Goal: Complete application form

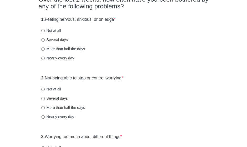
scroll to position [56, 0]
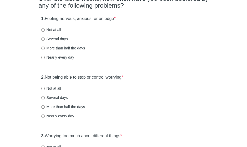
click at [68, 56] on label "Nearly every day" at bounding box center [57, 57] width 33 height 5
click at [45, 56] on input "Nearly every day" at bounding box center [42, 57] width 3 height 3
radio input "true"
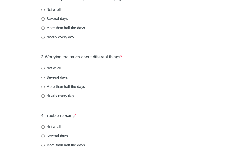
scroll to position [145, 0]
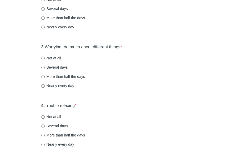
click at [57, 27] on label "Nearly every day" at bounding box center [57, 26] width 33 height 5
click at [45, 27] on input "Nearly every day" at bounding box center [42, 27] width 3 height 3
radio input "true"
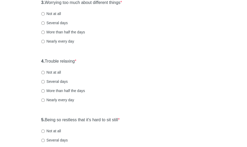
scroll to position [198, 0]
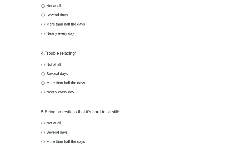
click at [60, 31] on label "Nearly every day" at bounding box center [57, 33] width 33 height 5
click at [45, 32] on input "Nearly every day" at bounding box center [42, 33] width 3 height 3
radio input "true"
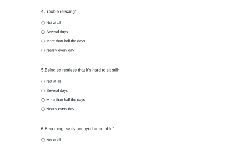
scroll to position [243, 0]
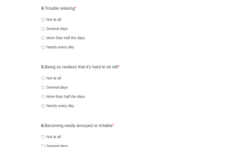
click at [58, 48] on label "Nearly every day" at bounding box center [57, 46] width 33 height 5
click at [45, 48] on input "Nearly every day" at bounding box center [42, 47] width 3 height 3
radio input "true"
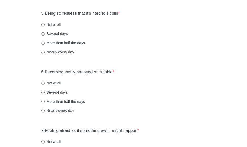
scroll to position [300, 0]
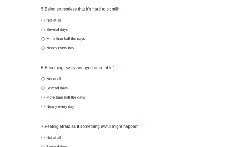
click at [56, 19] on label "Not at all" at bounding box center [51, 20] width 20 height 5
click at [45, 19] on input "Not at all" at bounding box center [42, 20] width 3 height 3
radio input "true"
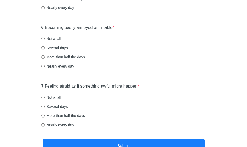
scroll to position [349, 0]
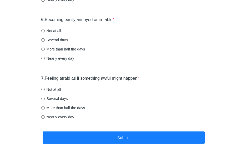
click at [54, 40] on label "Several days" at bounding box center [54, 39] width 27 height 5
click at [45, 40] on input "Several days" at bounding box center [42, 39] width 3 height 3
radio input "true"
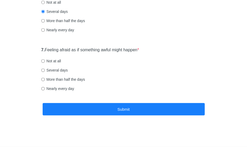
click at [63, 89] on label "Nearly every day" at bounding box center [57, 88] width 33 height 5
click at [45, 89] on input "Nearly every day" at bounding box center [42, 88] width 3 height 3
radio input "true"
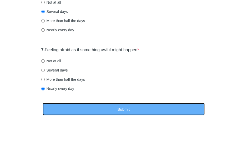
click at [68, 107] on button "Submit" at bounding box center [124, 109] width 162 height 12
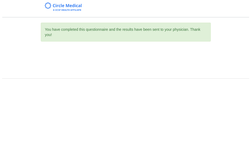
scroll to position [0, 0]
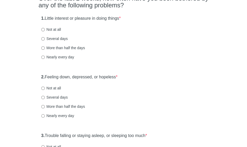
scroll to position [63, 0]
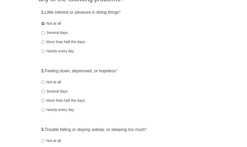
click at [43, 24] on input "Not at all" at bounding box center [42, 23] width 3 height 3
radio input "true"
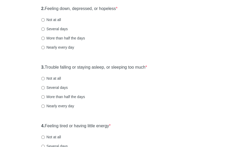
scroll to position [129, 0]
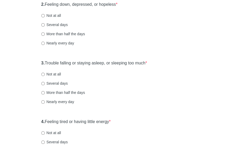
click at [53, 26] on label "Several days" at bounding box center [54, 24] width 27 height 5
click at [45, 26] on input "Several days" at bounding box center [42, 24] width 3 height 3
radio input "true"
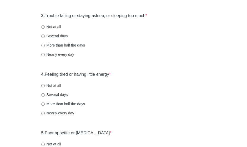
scroll to position [180, 0]
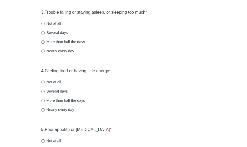
click at [57, 24] on label "Not at all" at bounding box center [51, 23] width 20 height 5
click at [45, 24] on input "Not at all" at bounding box center [42, 23] width 3 height 3
radio input "true"
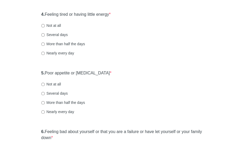
scroll to position [238, 0]
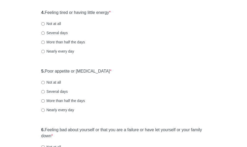
click at [59, 33] on label "Several days" at bounding box center [54, 32] width 27 height 5
click at [45, 33] on input "Several days" at bounding box center [42, 32] width 3 height 3
radio input "true"
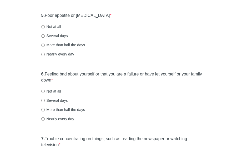
scroll to position [299, 0]
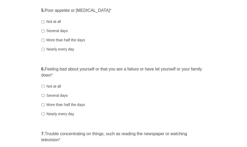
click at [44, 22] on label "Not at all" at bounding box center [51, 21] width 20 height 5
click at [44, 22] on input "Not at all" at bounding box center [42, 21] width 3 height 3
radio input "true"
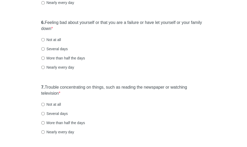
scroll to position [352, 0]
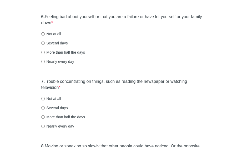
click at [59, 42] on label "Several days" at bounding box center [54, 42] width 27 height 5
click at [45, 42] on input "Several days" at bounding box center [42, 42] width 3 height 3
radio input "true"
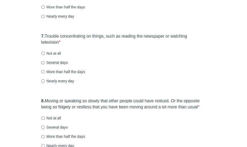
scroll to position [400, 0]
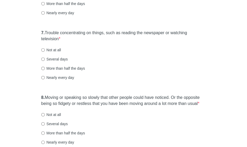
click at [57, 49] on label "Not at all" at bounding box center [51, 49] width 20 height 5
click at [45, 49] on input "Not at all" at bounding box center [42, 49] width 3 height 3
radio input "true"
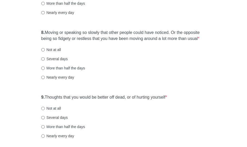
scroll to position [497, 0]
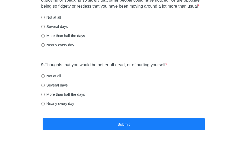
click at [57, 18] on label "Not at all" at bounding box center [51, 17] width 20 height 5
click at [45, 18] on input "Not at all" at bounding box center [42, 17] width 3 height 3
radio input "true"
click at [54, 77] on label "Not at all" at bounding box center [51, 75] width 20 height 5
click at [45, 77] on input "Not at all" at bounding box center [42, 75] width 3 height 3
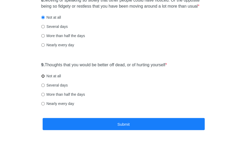
radio input "true"
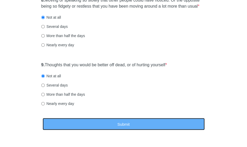
click at [77, 122] on button "Submit" at bounding box center [124, 124] width 162 height 12
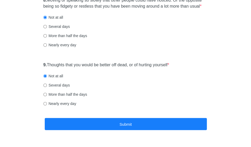
scroll to position [0, 0]
